Goal: Find specific page/section: Find specific page/section

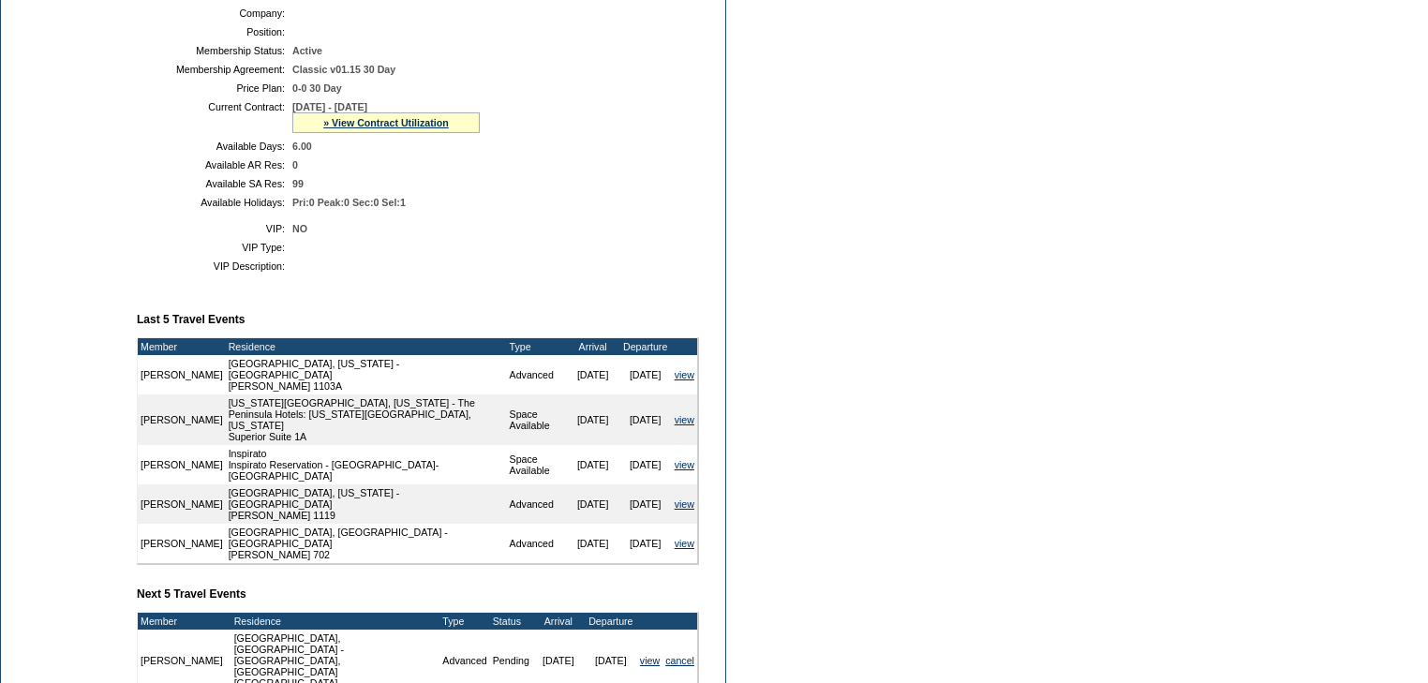
scroll to position [300, 0]
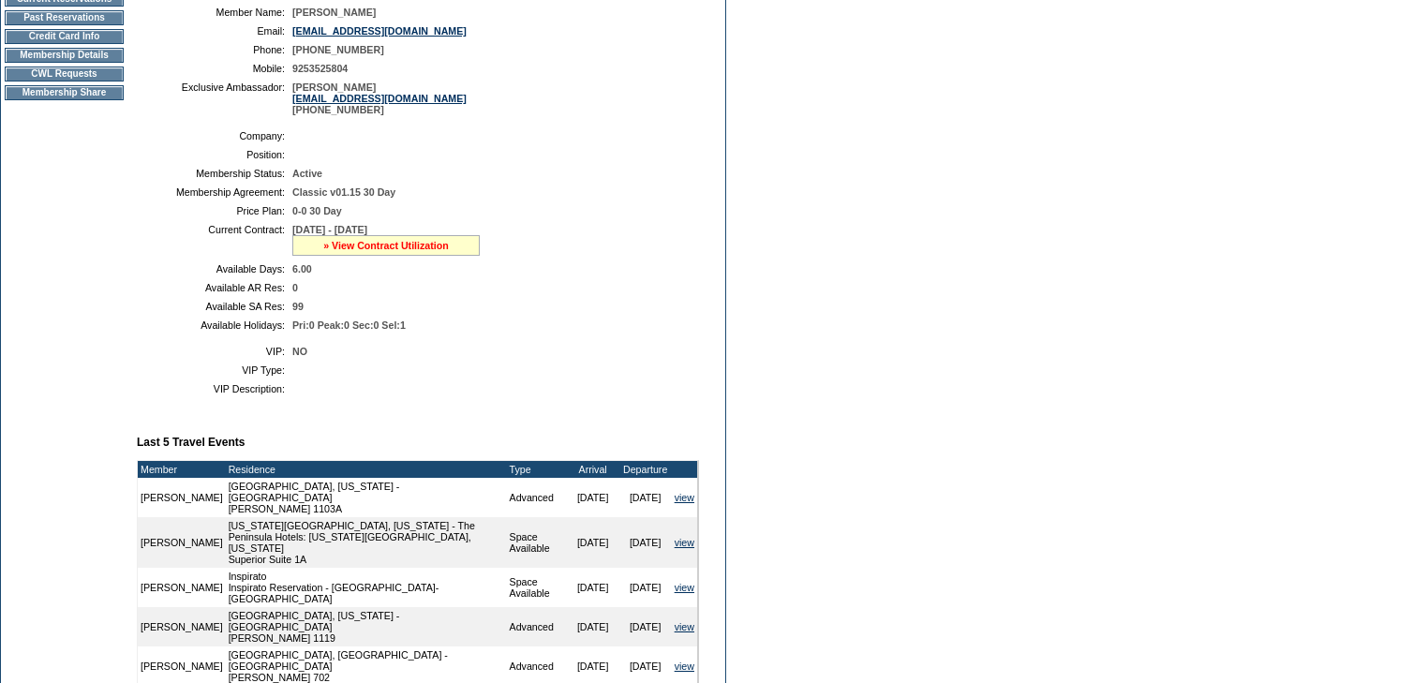
click at [383, 251] on link "» View Contract Utilization" at bounding box center [386, 245] width 126 height 11
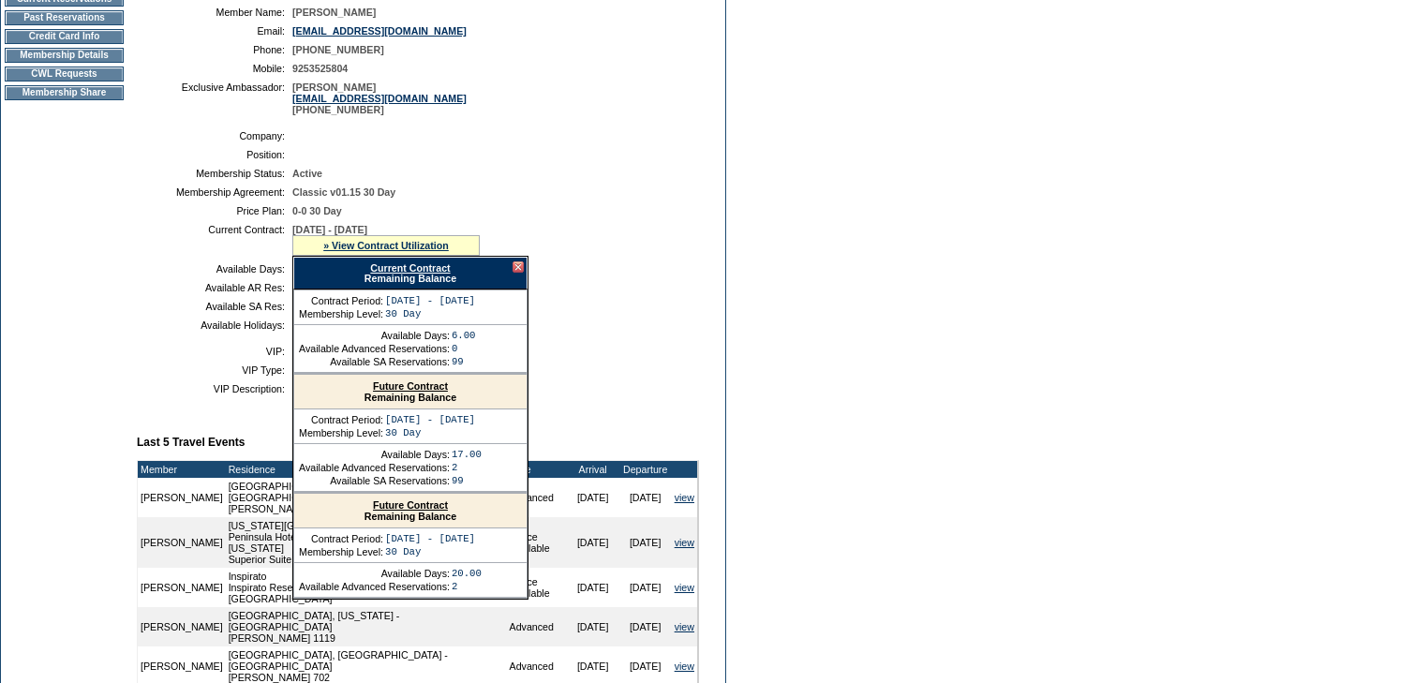
click at [397, 274] on link "Current Contract" at bounding box center [410, 267] width 80 height 11
click at [1114, 303] on form "Follow Us ::" at bounding box center [714, 345] width 1428 height 1290
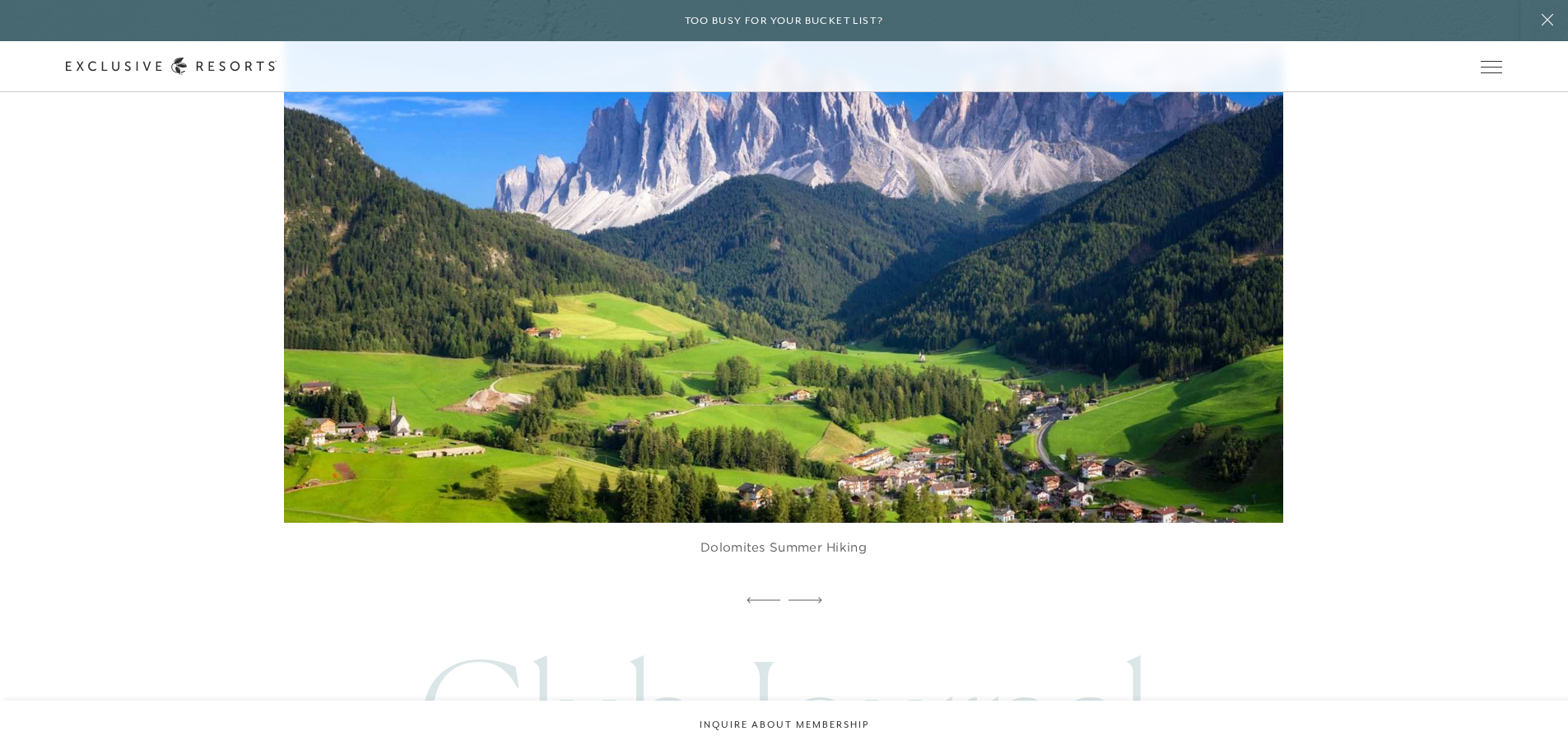
scroll to position [11713, 0]
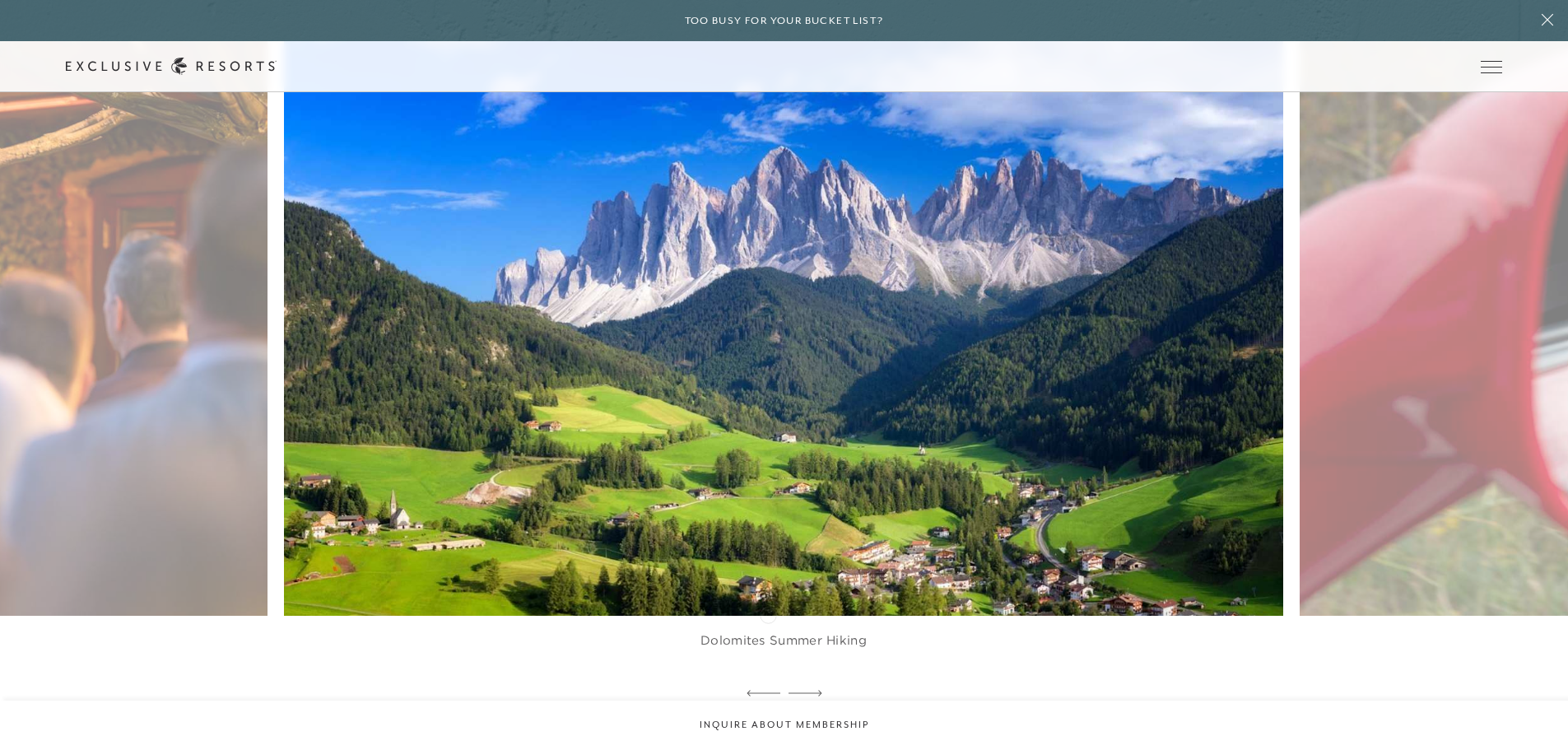
click at [767, 689] on icon at bounding box center [763, 692] width 33 height 6
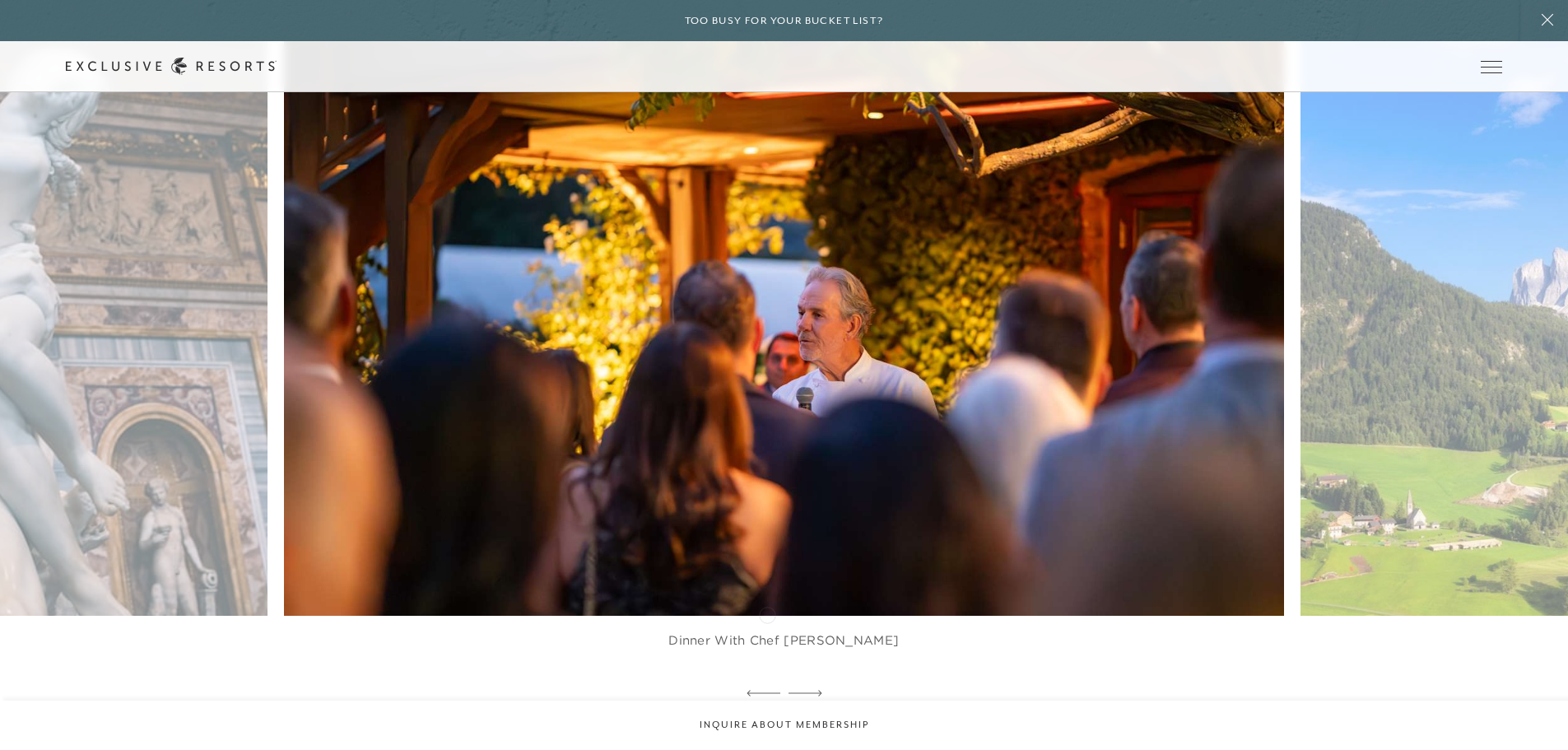
click at [767, 689] on icon at bounding box center [763, 692] width 33 height 6
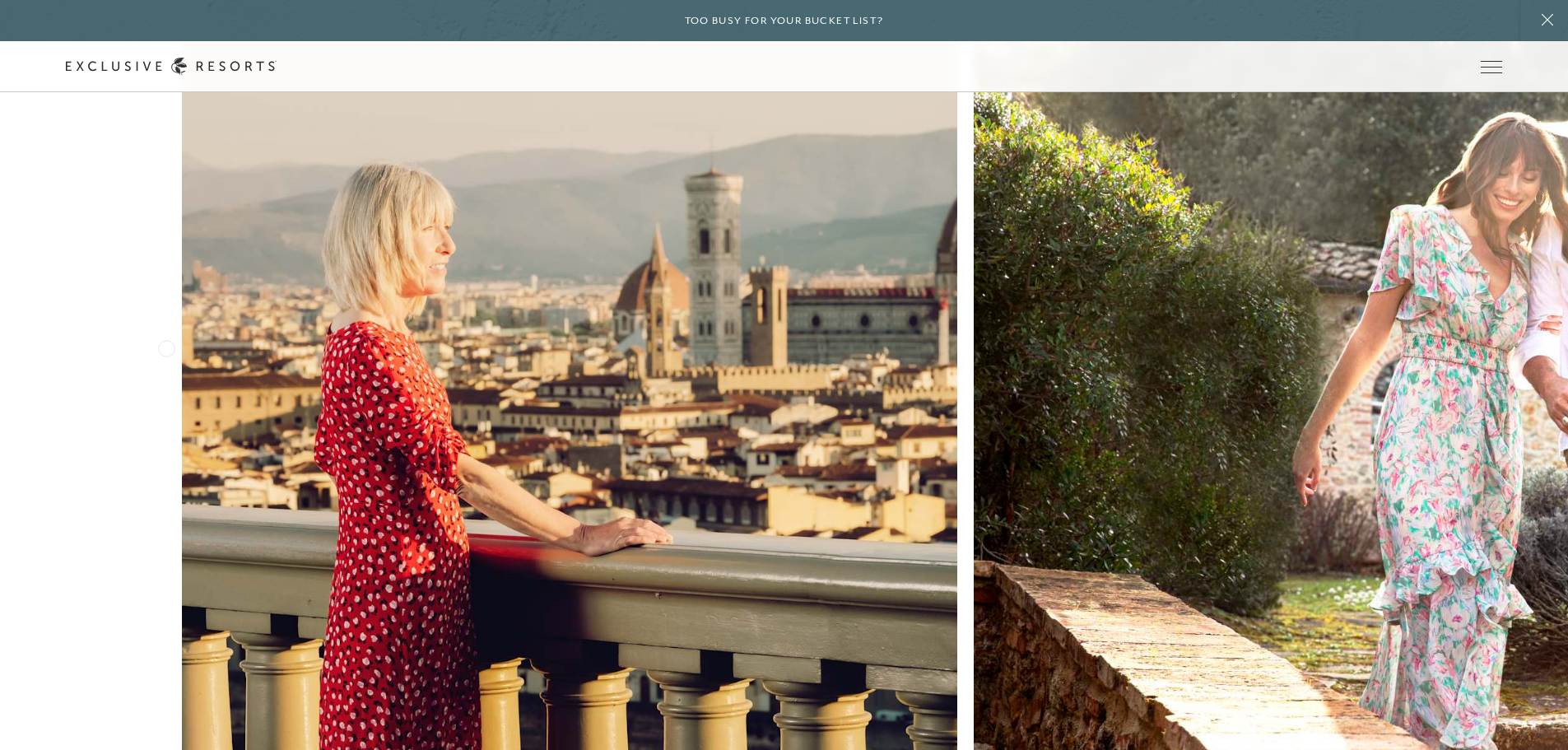
scroll to position [12369, 0]
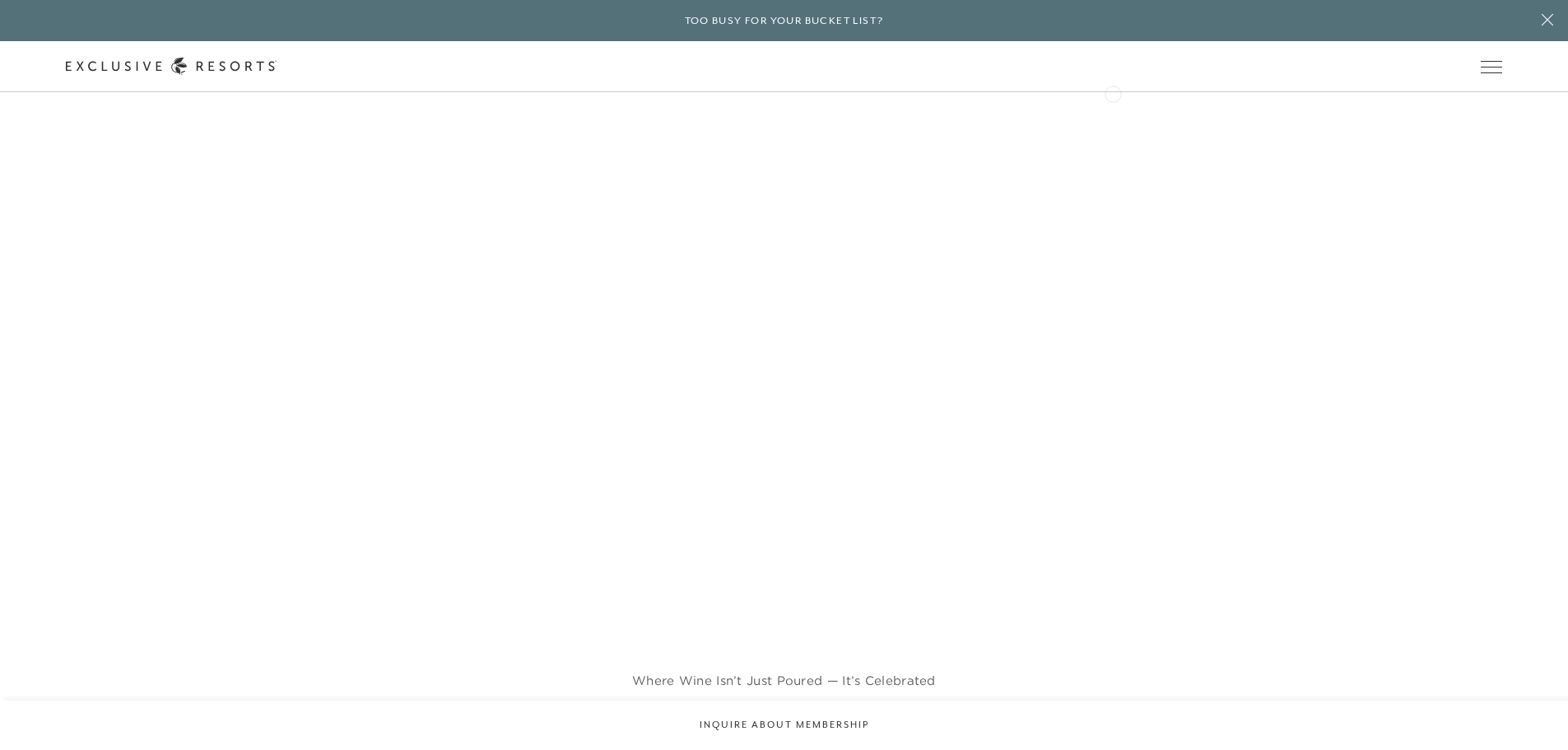
scroll to position [3430, 0]
